Goal: Task Accomplishment & Management: Manage account settings

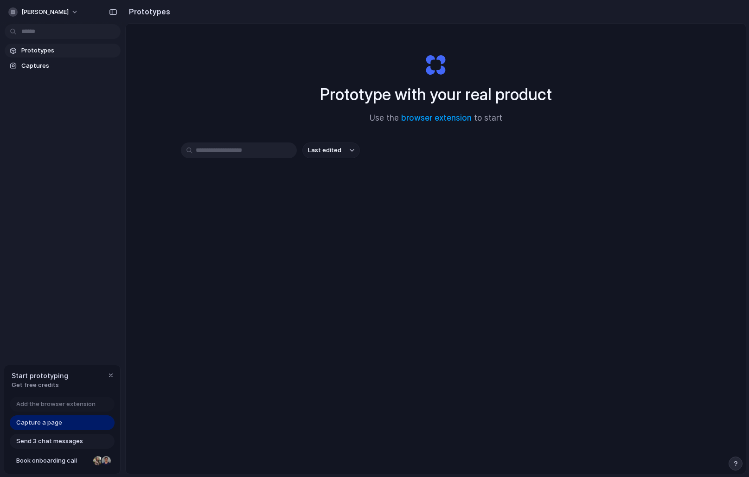
click at [102, 380] on div "Start prototyping Get free credits" at bounding box center [62, 380] width 116 height 30
click at [42, 387] on span "Get free credits" at bounding box center [40, 384] width 57 height 9
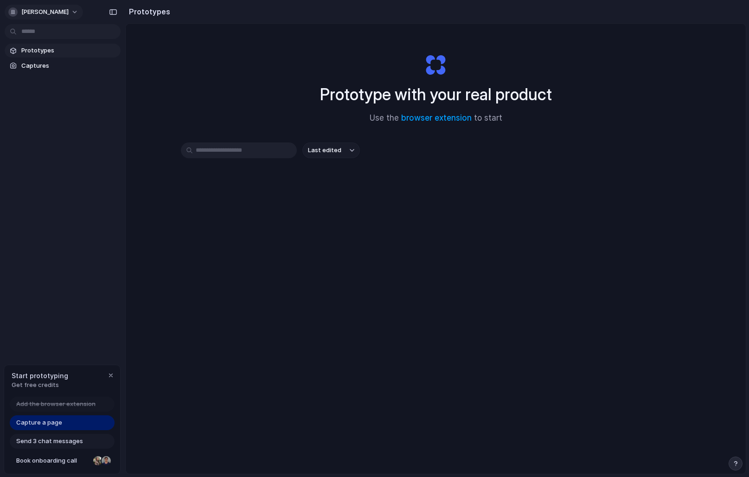
click at [68, 12] on span "siddhant-jagtap" at bounding box center [44, 11] width 47 height 9
click at [198, 76] on div "Settings Invite members Change theme Sign out" at bounding box center [374, 238] width 749 height 477
click at [227, 153] on input "text" at bounding box center [239, 150] width 116 height 16
click at [322, 153] on span "Last edited" at bounding box center [324, 150] width 33 height 9
click at [329, 147] on div "Last edited Last created Alphabetical" at bounding box center [374, 238] width 749 height 477
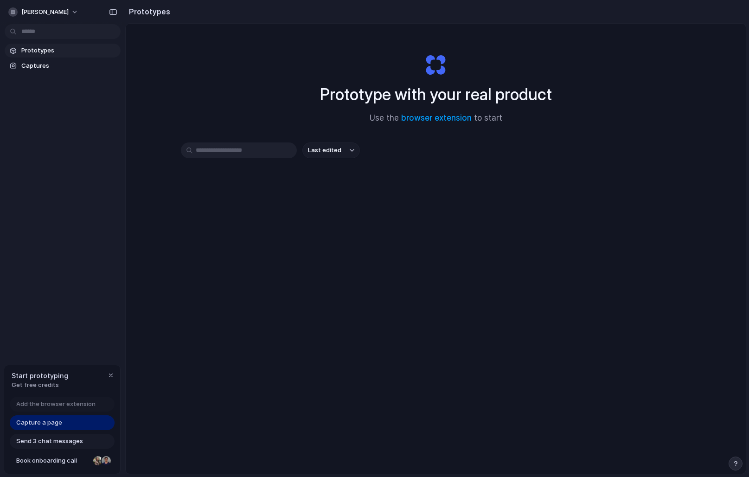
click at [329, 152] on span "Last edited" at bounding box center [324, 150] width 33 height 9
click at [324, 128] on div "Last edited Last created Alphabetical" at bounding box center [374, 238] width 749 height 477
click at [242, 159] on div "Last edited" at bounding box center [436, 183] width 510 height 82
click at [243, 156] on input "text" at bounding box center [239, 150] width 116 height 16
click at [313, 150] on span "Last edited" at bounding box center [324, 150] width 33 height 9
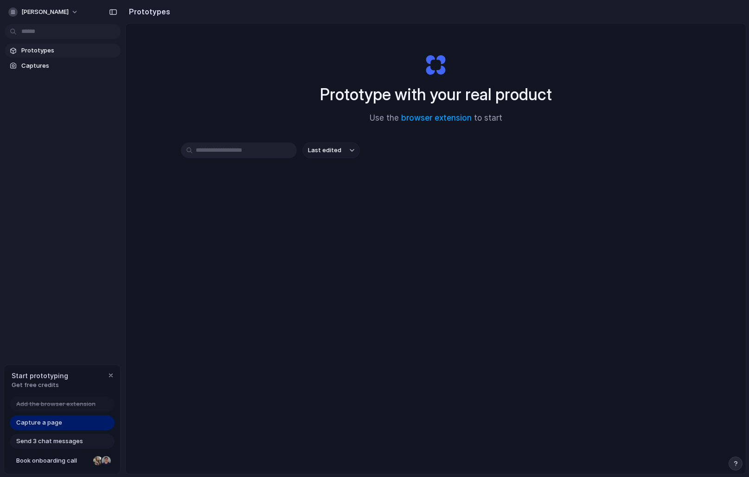
click at [313, 150] on span "Last edited" at bounding box center [324, 150] width 33 height 9
click at [267, 148] on div "Last edited Last created Alphabetical" at bounding box center [374, 238] width 749 height 477
click at [267, 148] on input "text" at bounding box center [239, 150] width 116 height 16
click at [312, 126] on div "Prototype with your real product Use the browser extension to start" at bounding box center [435, 85] width 371 height 100
click at [68, 6] on button "[PERSON_NAME]" at bounding box center [44, 12] width 78 height 15
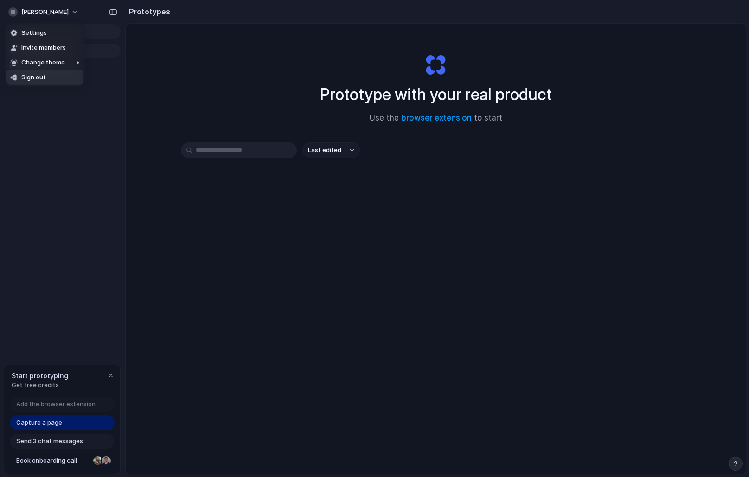
click at [62, 76] on li "Sign out" at bounding box center [44, 77] width 77 height 15
